Goal: Information Seeking & Learning: Learn about a topic

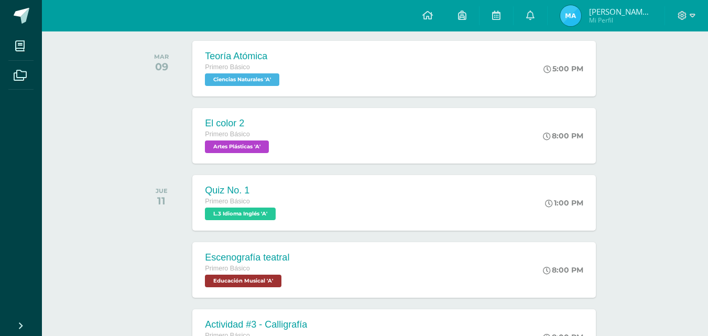
scroll to position [168, 0]
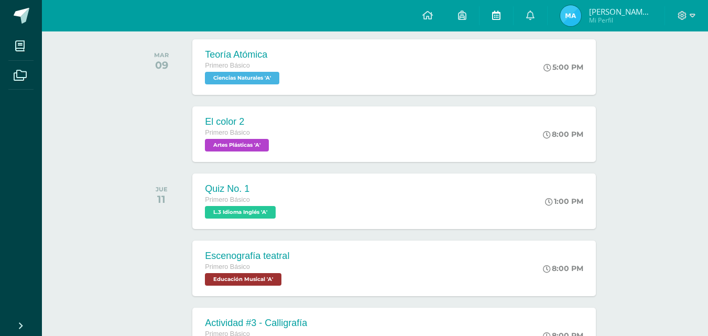
click at [485, 14] on link at bounding box center [497, 15] width 34 height 31
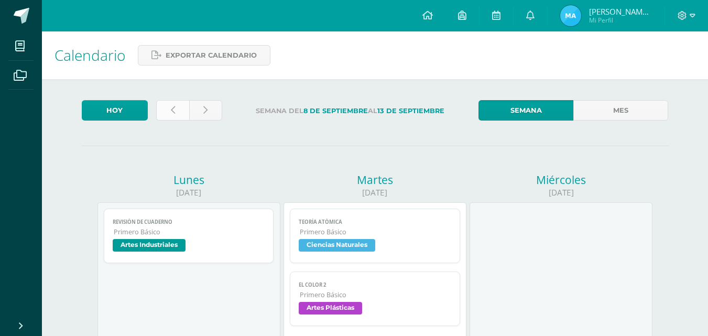
click at [183, 109] on link at bounding box center [172, 110] width 33 height 20
click at [183, 110] on link at bounding box center [172, 110] width 33 height 20
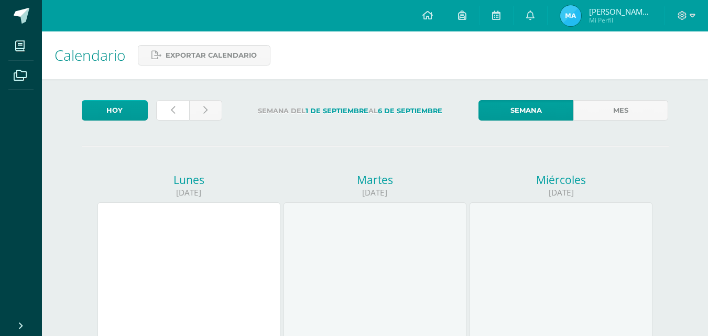
click at [183, 110] on link at bounding box center [172, 110] width 33 height 20
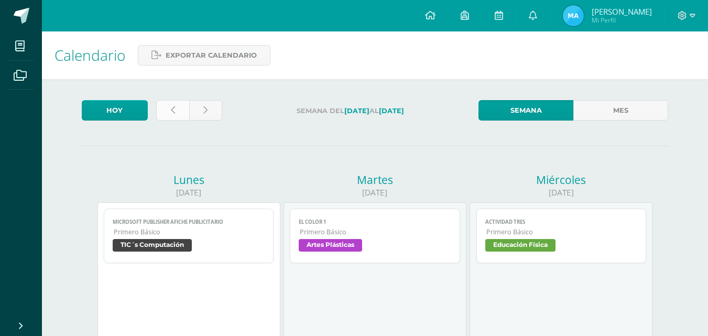
click at [169, 110] on link at bounding box center [172, 110] width 33 height 20
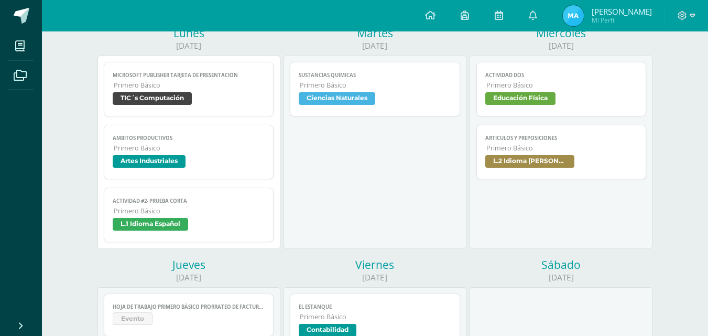
scroll to position [126, 0]
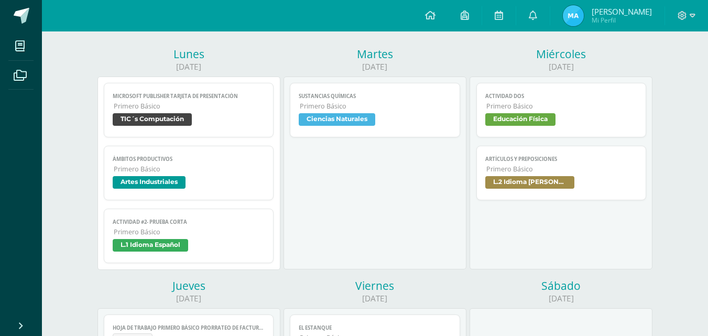
click at [503, 117] on span "Educación Física" at bounding box center [520, 119] width 70 height 13
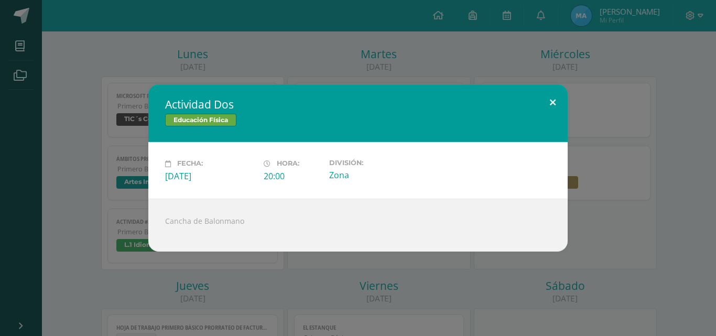
click at [545, 103] on button at bounding box center [553, 102] width 30 height 36
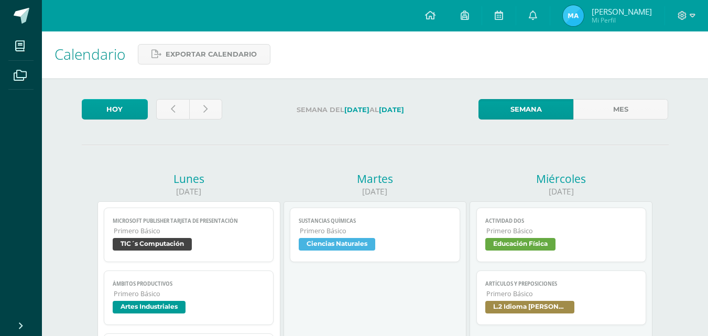
scroll to position [0, 0]
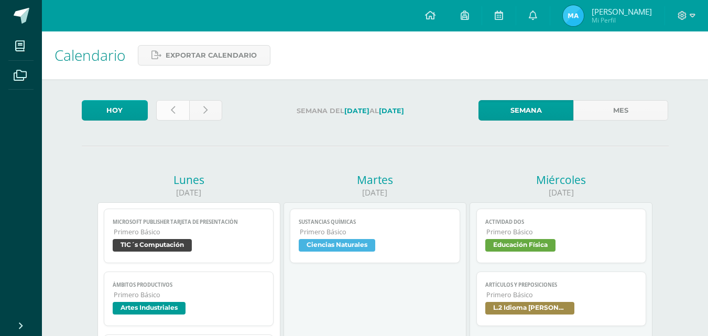
click at [166, 109] on link at bounding box center [172, 110] width 33 height 20
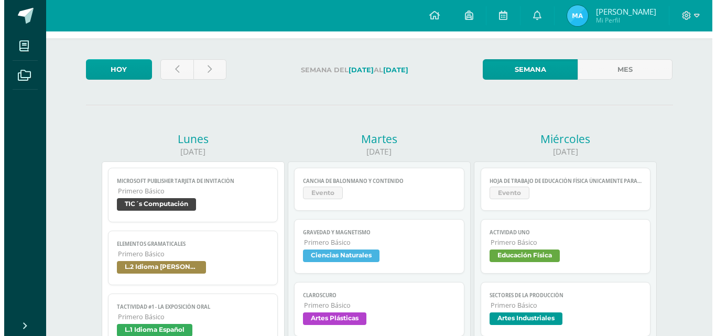
scroll to position [42, 0]
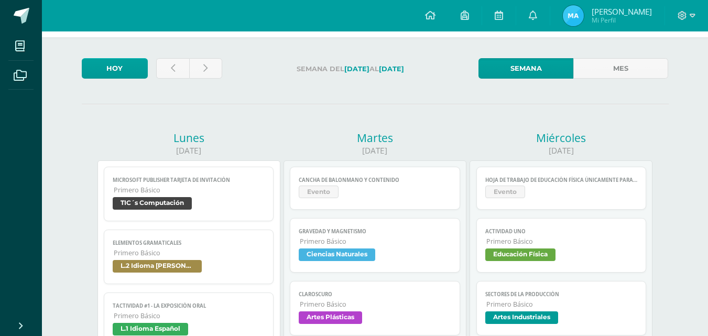
click at [495, 200] on span "Evento" at bounding box center [561, 193] width 153 height 15
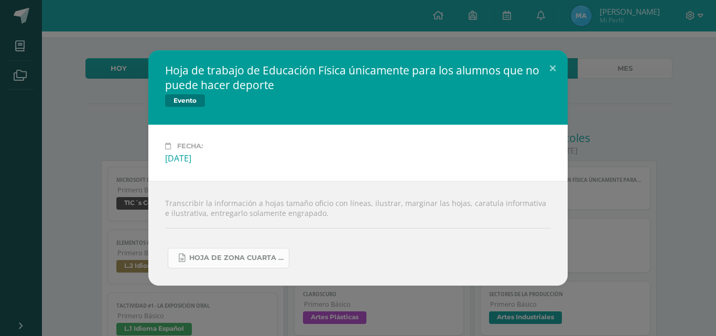
click at [242, 258] on span "Hoja de zona cuarta unidad Alumnos que no pueden hacer Educación Física 2025.do…" at bounding box center [236, 258] width 94 height 8
click at [554, 69] on button at bounding box center [553, 68] width 30 height 36
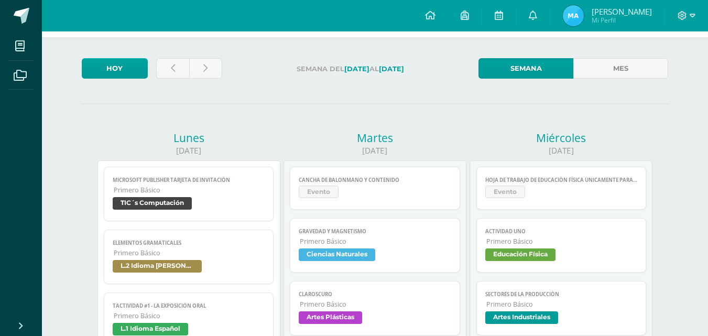
click at [315, 193] on span "Evento" at bounding box center [319, 192] width 40 height 13
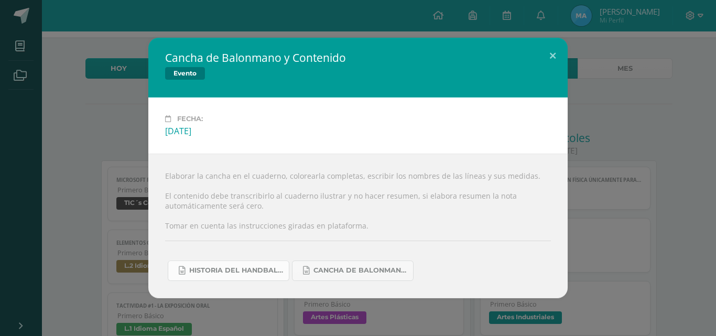
click at [252, 262] on link "Historia del handball.docx" at bounding box center [229, 271] width 122 height 20
click at [274, 269] on span "Historia del handball.docx" at bounding box center [236, 270] width 94 height 8
